Goal: Transaction & Acquisition: Book appointment/travel/reservation

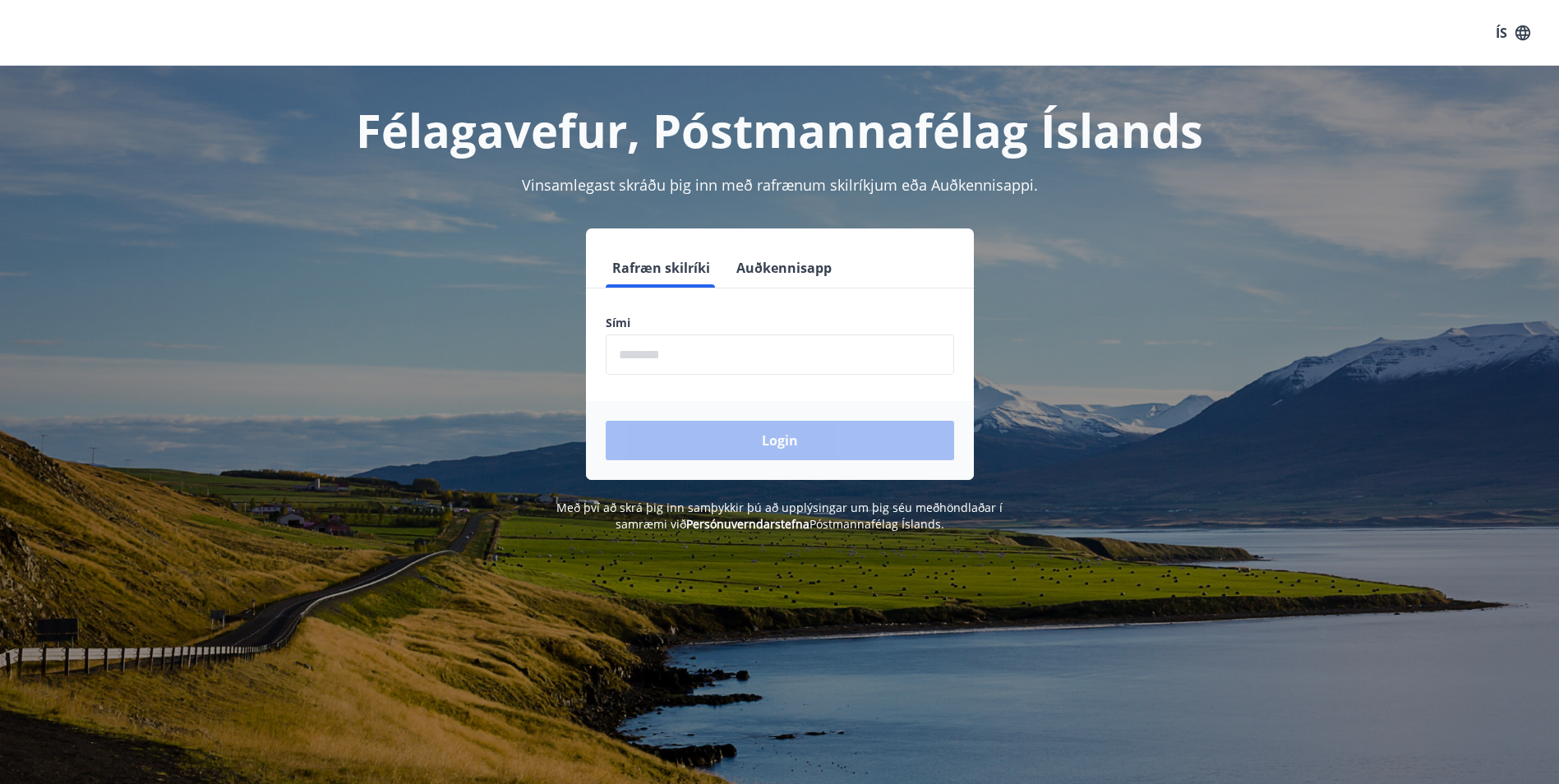
click at [662, 353] on input "phone" at bounding box center [780, 355] width 348 height 40
type input "********"
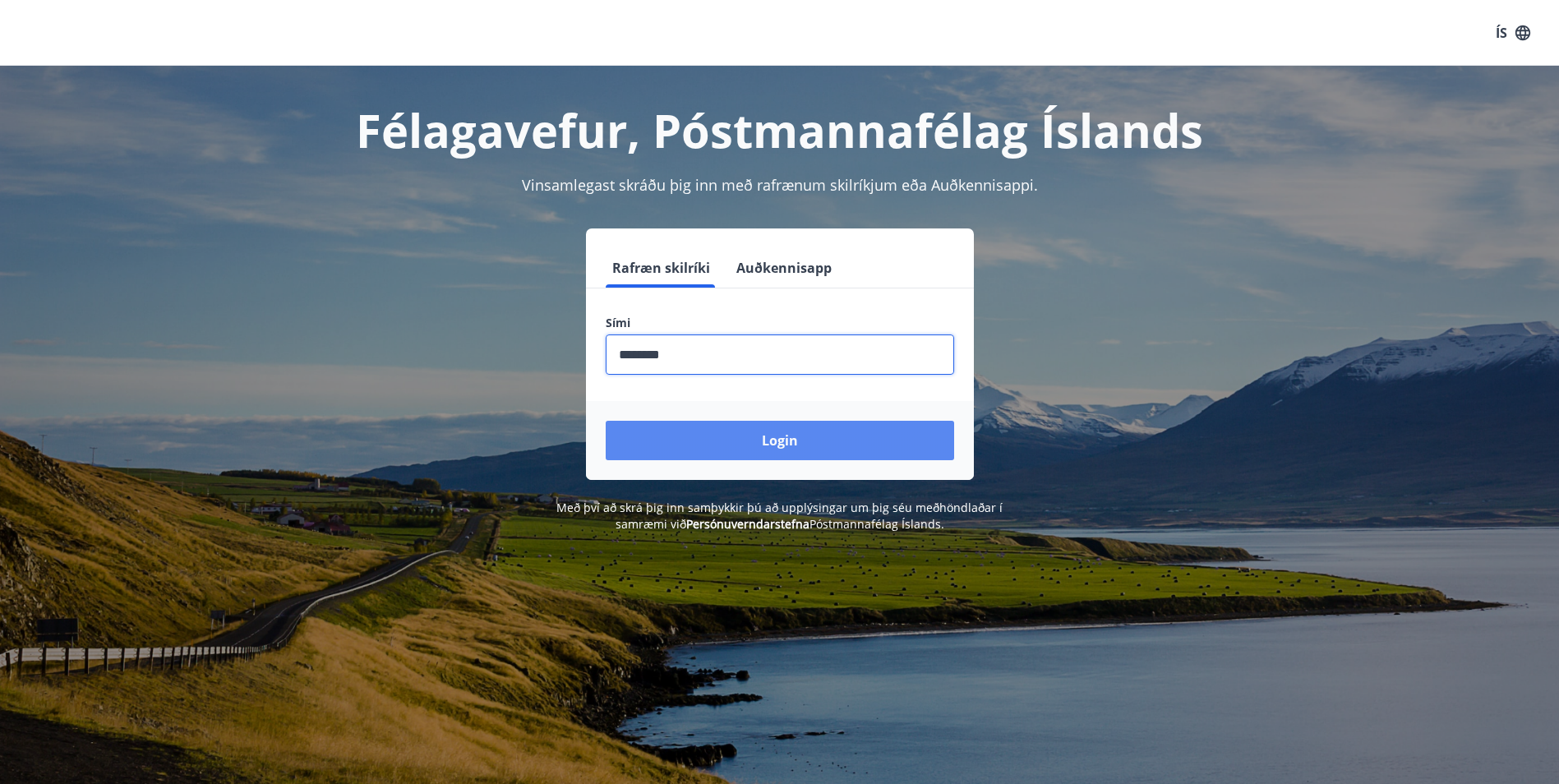
click at [700, 443] on button "Login" at bounding box center [780, 441] width 348 height 39
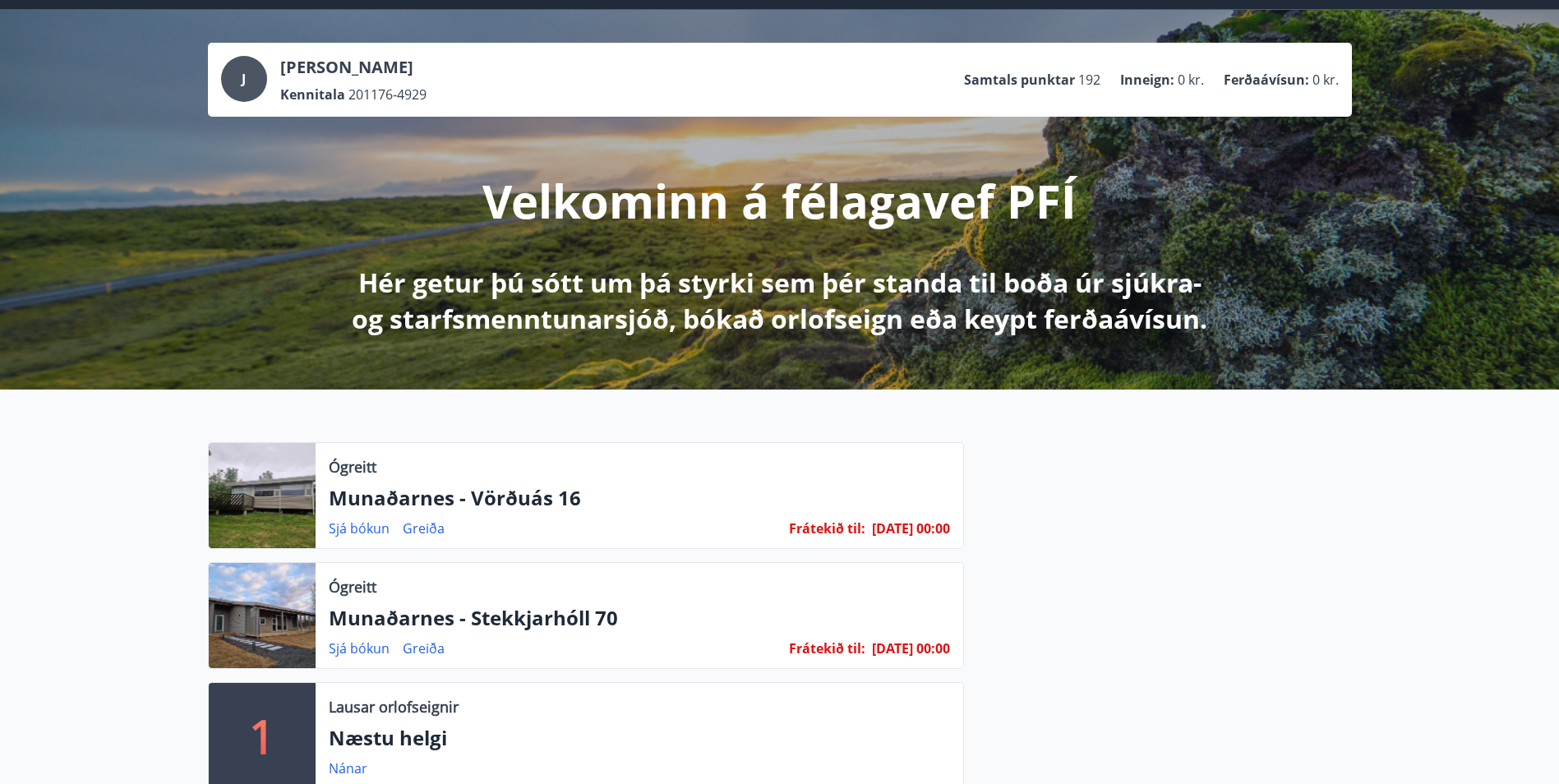
scroll to position [82, 0]
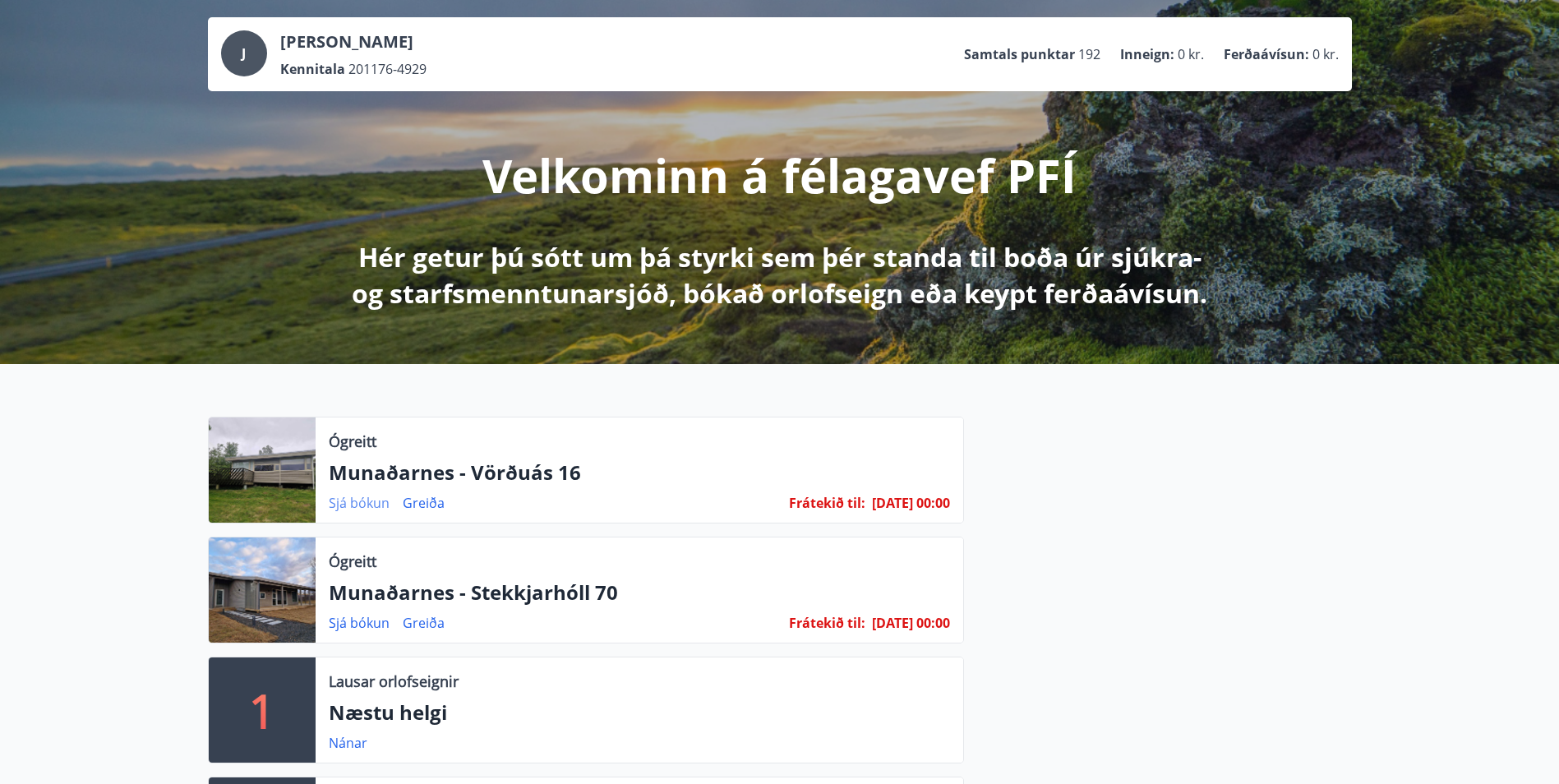
click at [361, 503] on link "Sjá bókun" at bounding box center [358, 502] width 61 height 18
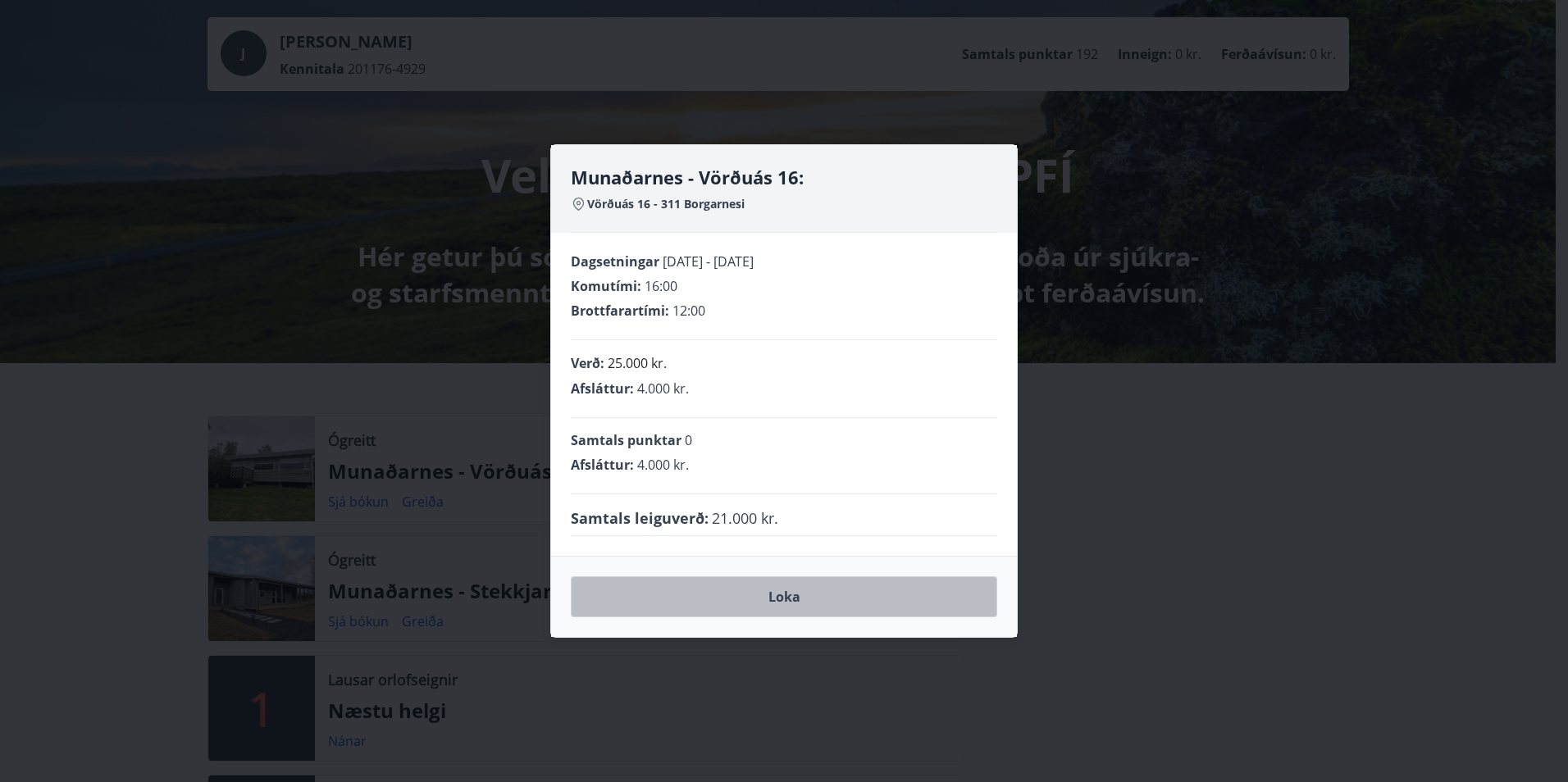
click at [792, 598] on button "Loka" at bounding box center [783, 597] width 427 height 41
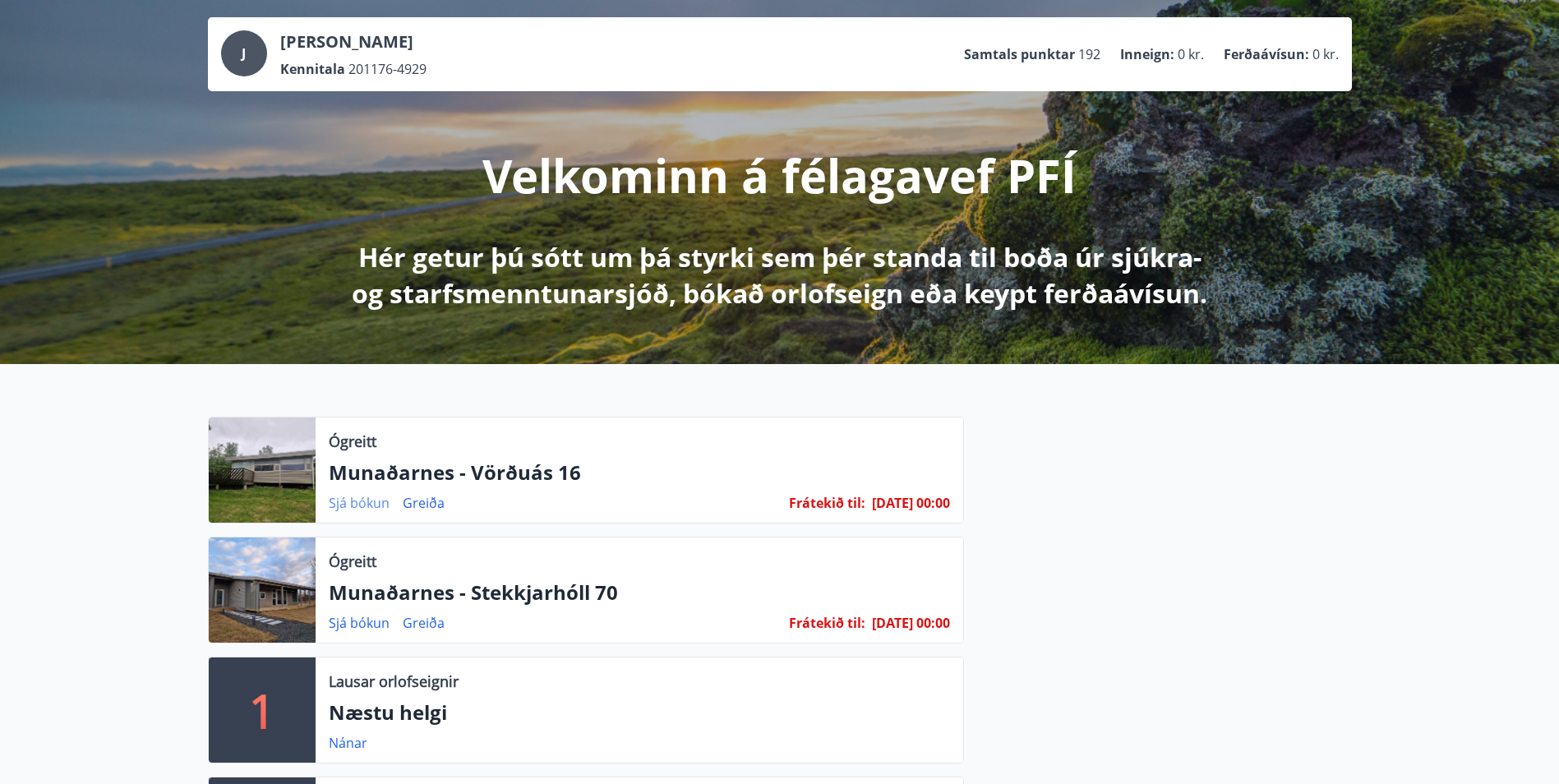
click at [347, 498] on link "Sjá bókun" at bounding box center [358, 502] width 61 height 18
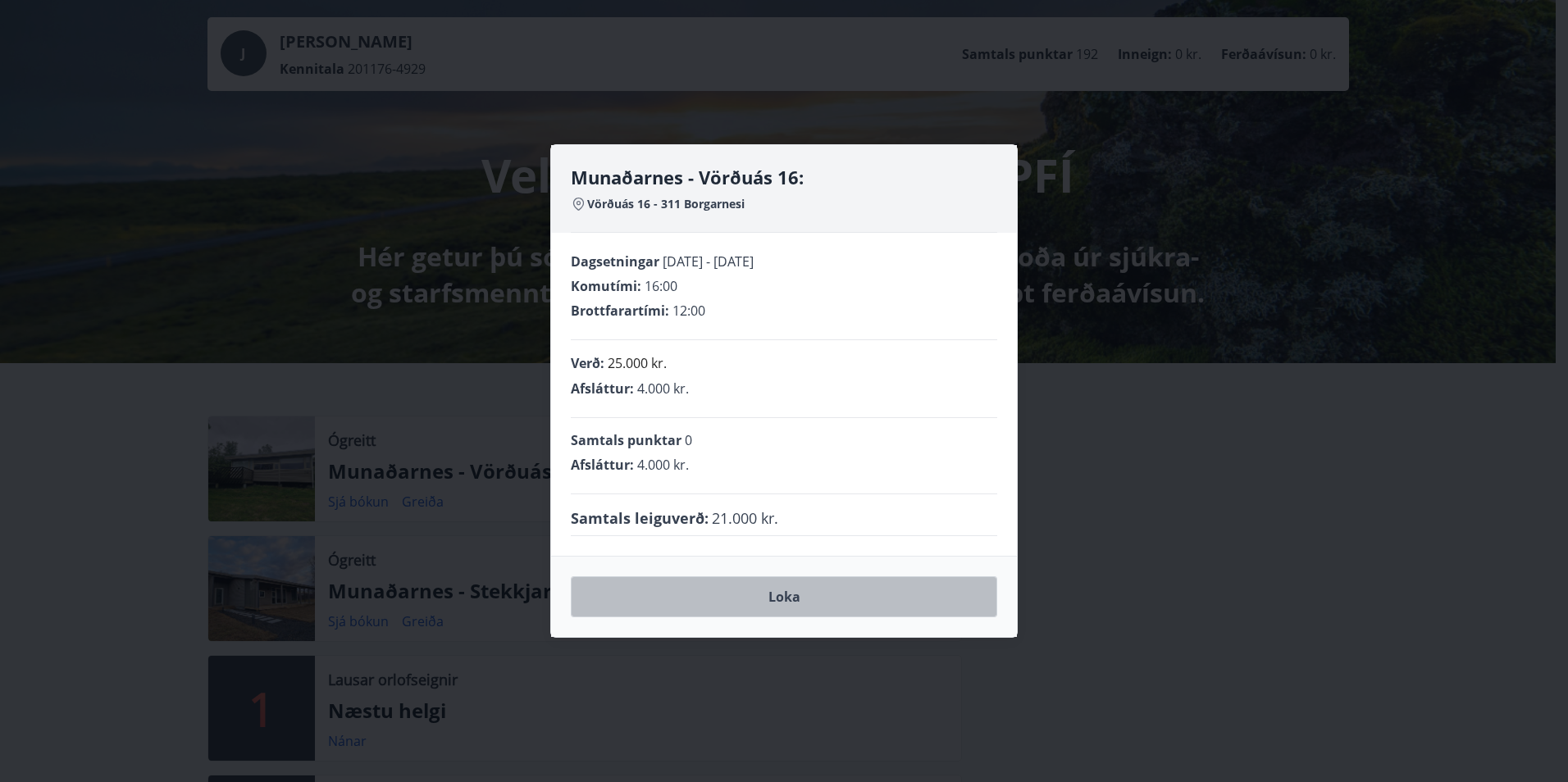
click at [879, 603] on button "Loka" at bounding box center [783, 597] width 427 height 41
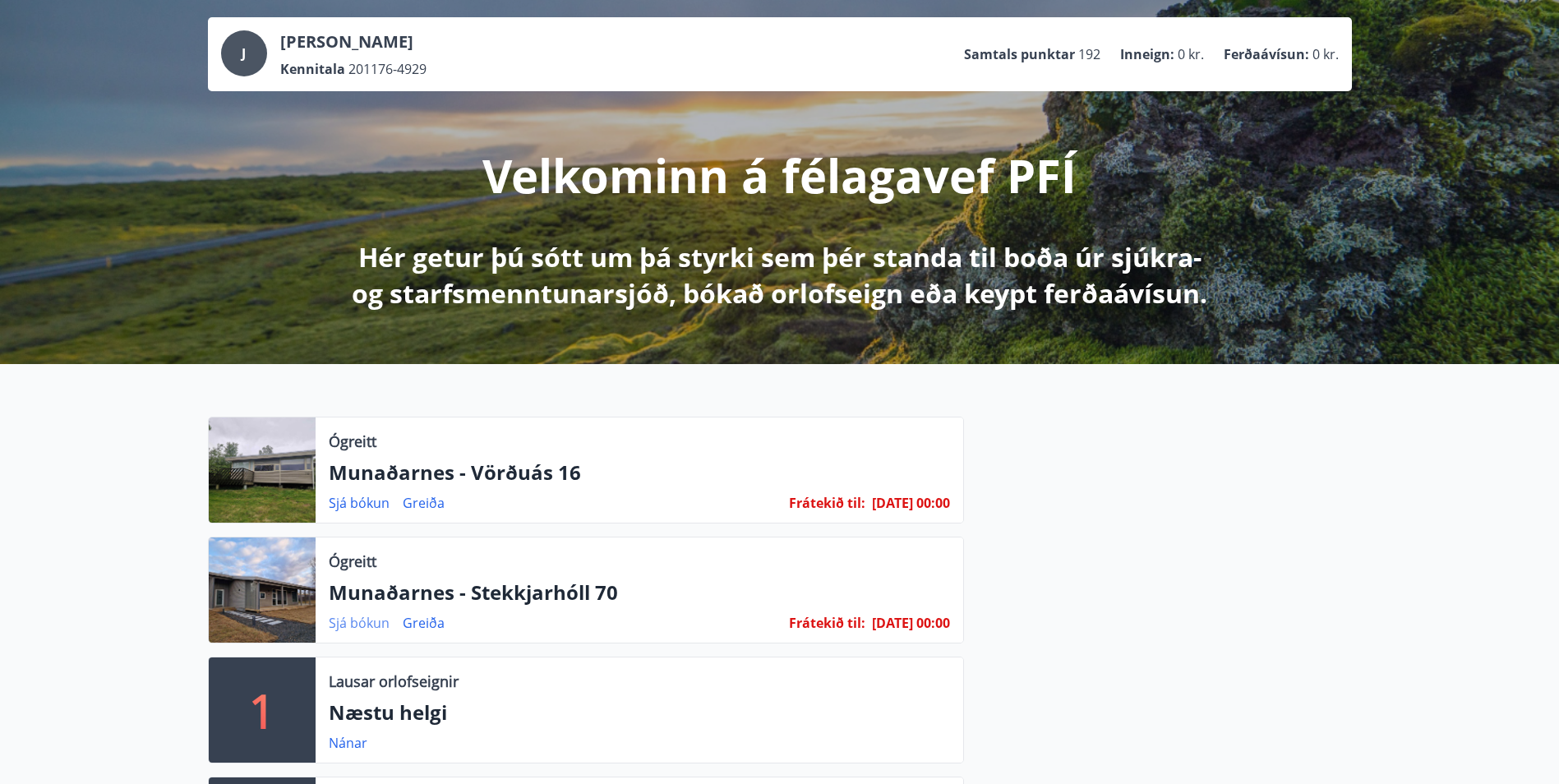
click at [367, 622] on link "Sjá bókun" at bounding box center [358, 622] width 61 height 18
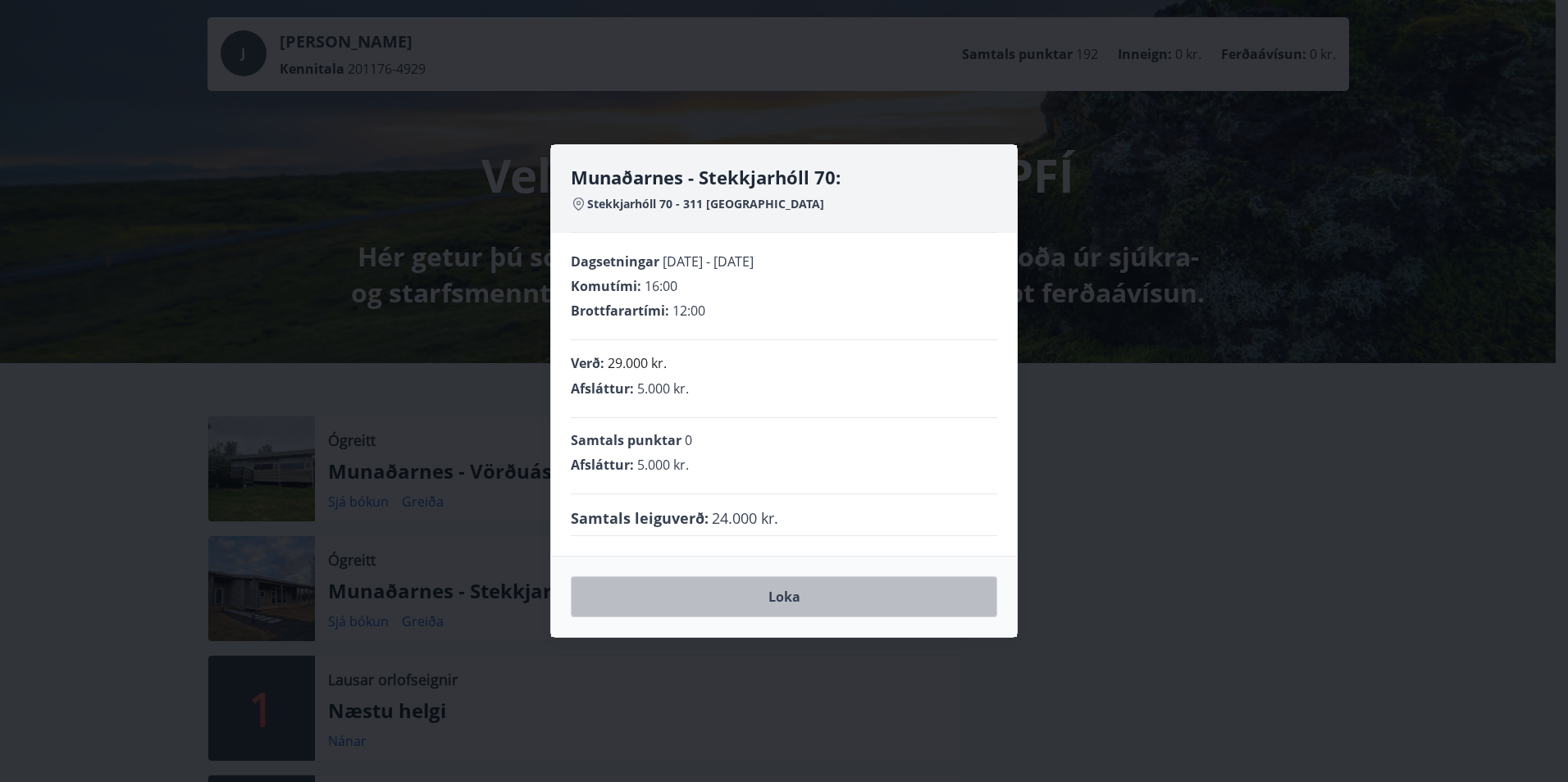
click at [808, 603] on button "Loka" at bounding box center [783, 597] width 427 height 41
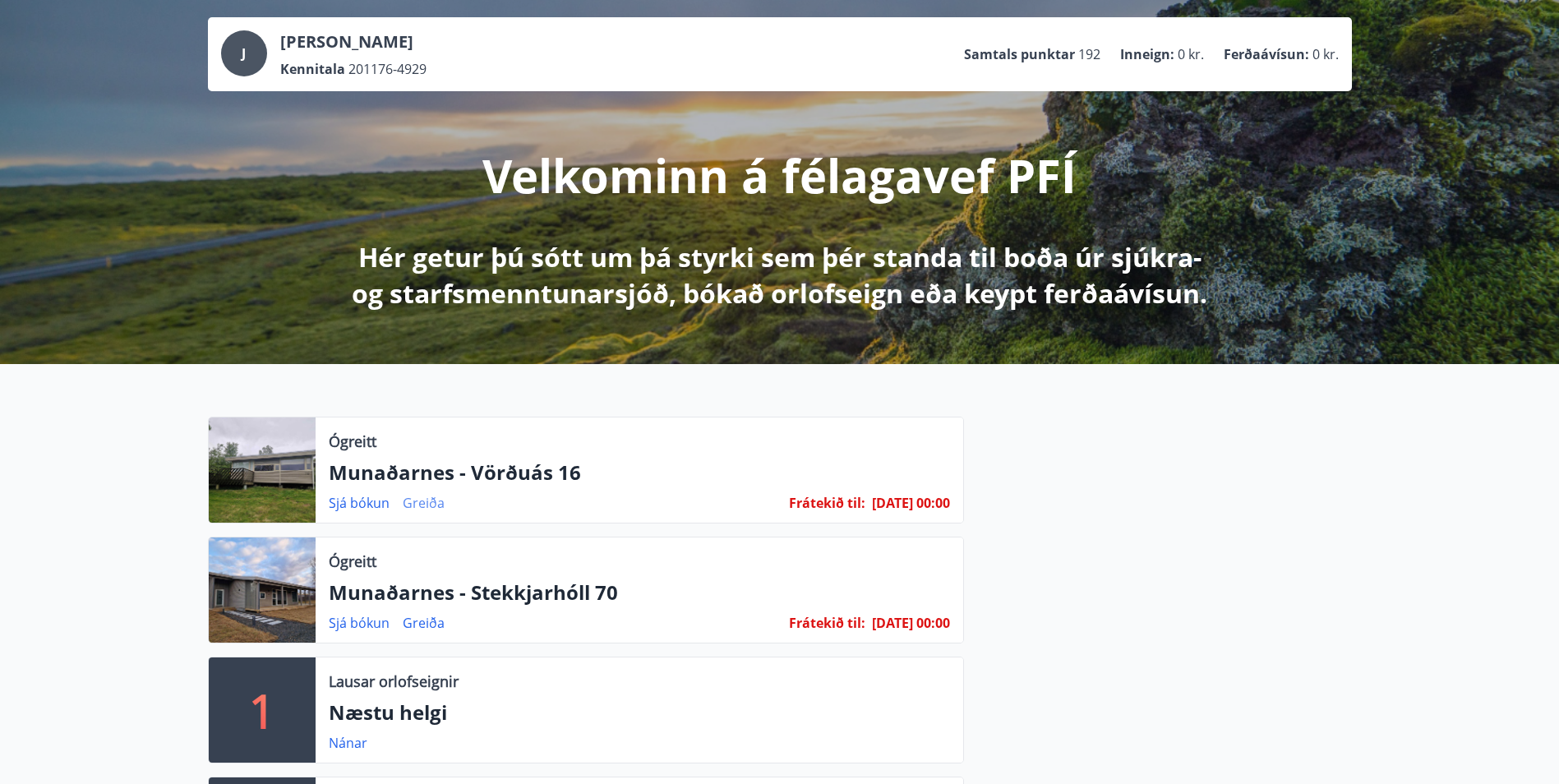
click at [416, 507] on link "Greiða" at bounding box center [423, 502] width 42 height 18
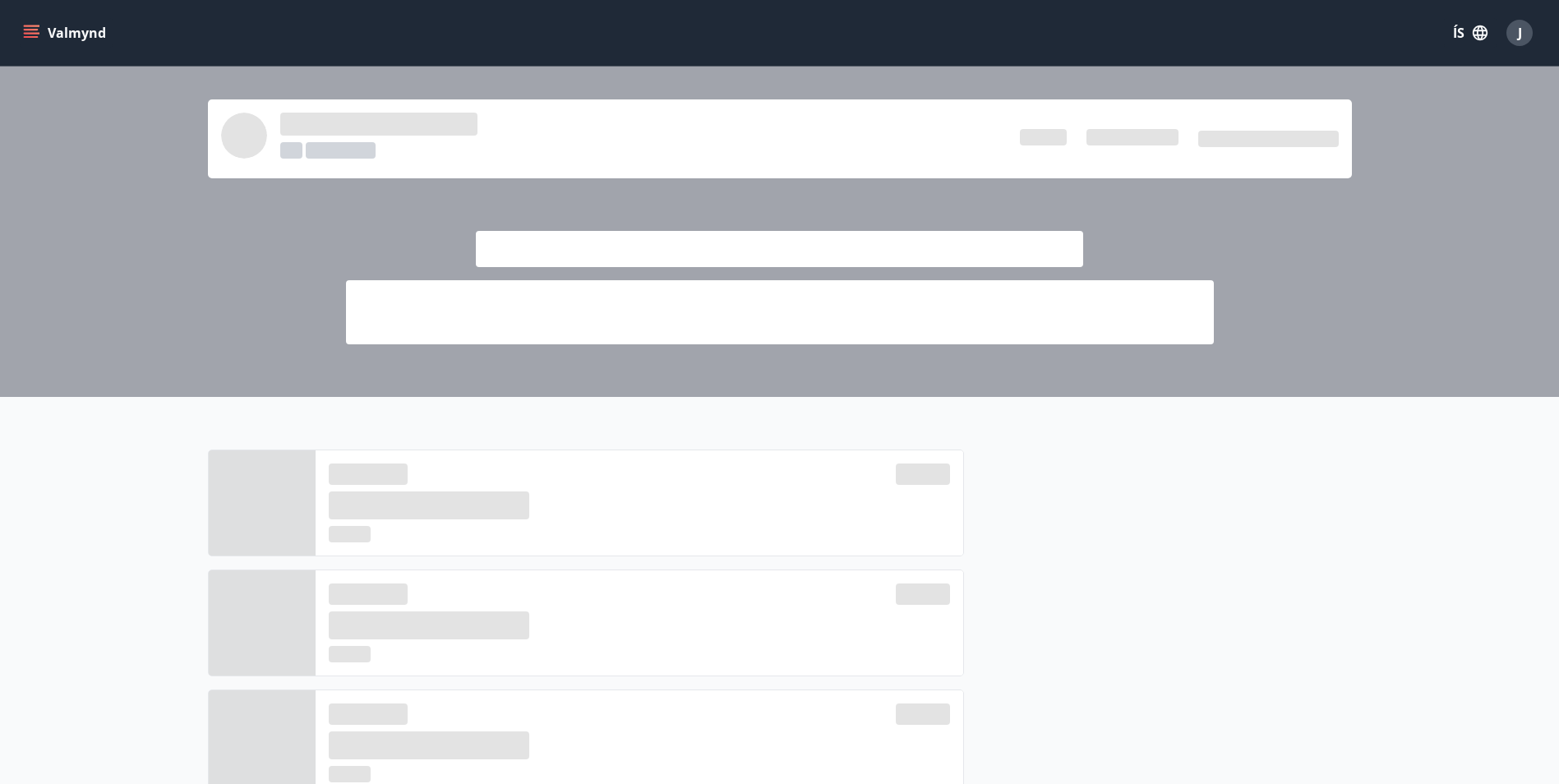
scroll to position [82, 0]
